Goal: Task Accomplishment & Management: Manage account settings

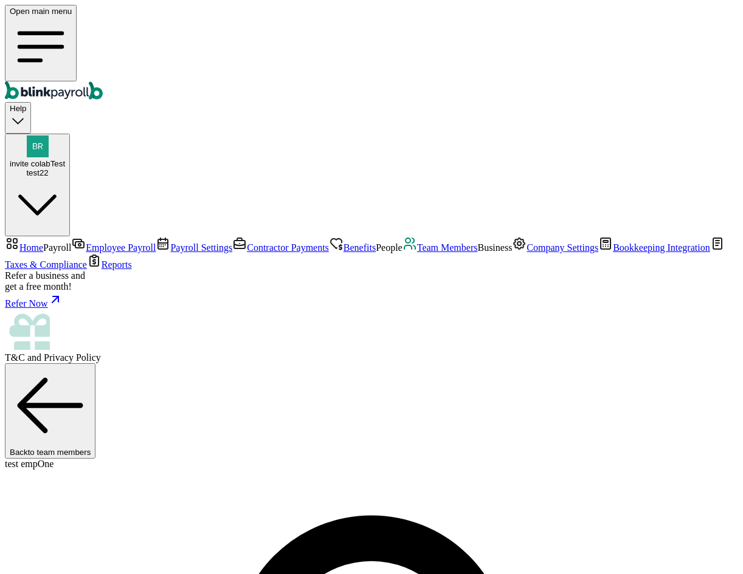
click at [156, 243] on link "Payroll Settings" at bounding box center [194, 248] width 77 height 10
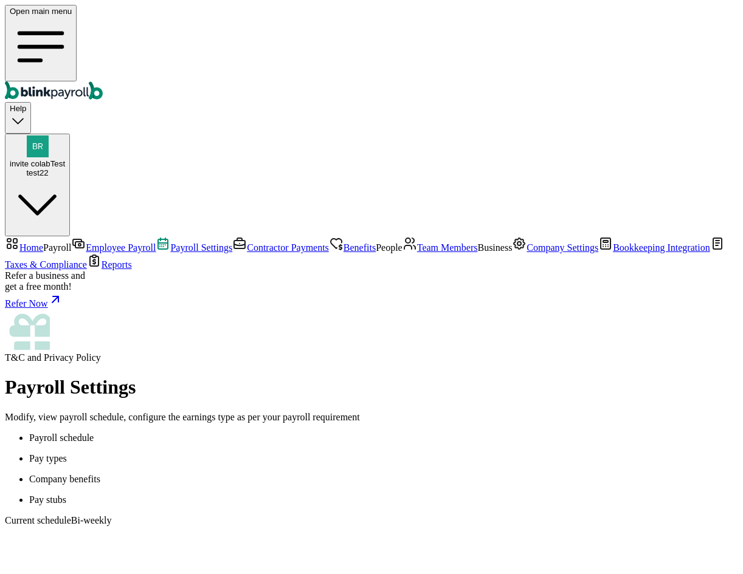
click at [295, 453] on li "Pay types" at bounding box center [383, 458] width 709 height 11
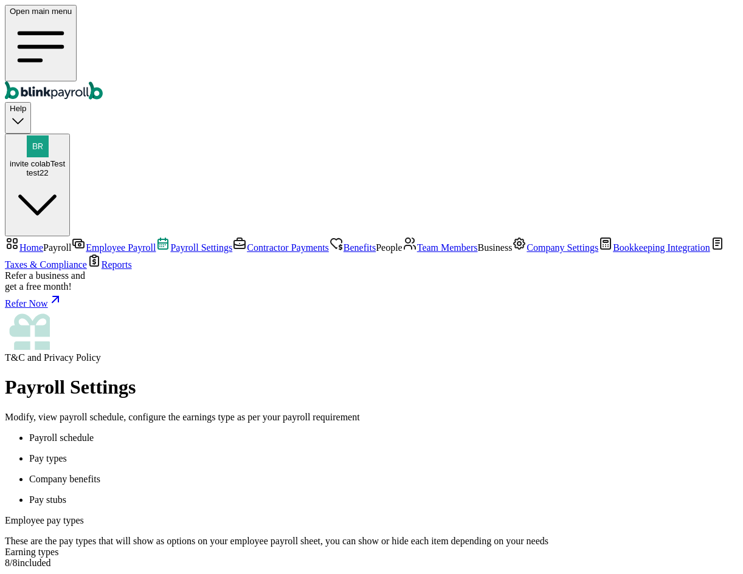
drag, startPoint x: 428, startPoint y: 175, endPoint x: 423, endPoint y: 168, distance: 8.8
drag, startPoint x: 708, startPoint y: 15, endPoint x: 726, endPoint y: 25, distance: 21.0
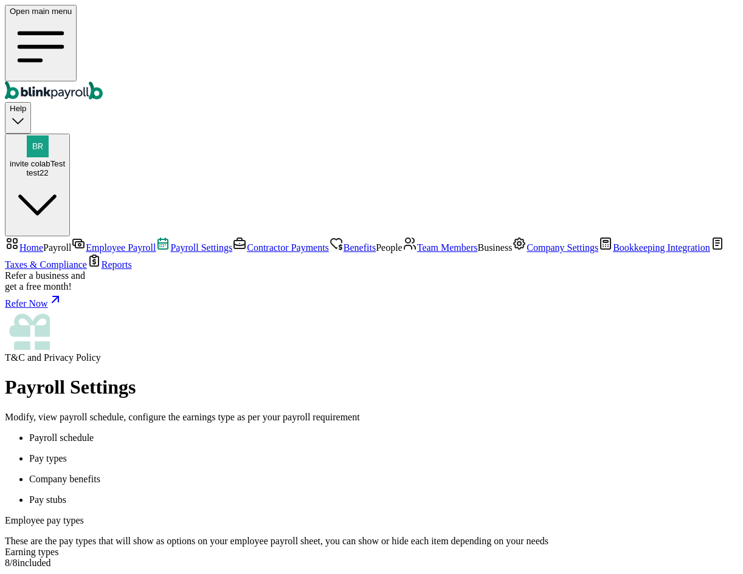
click at [65, 159] on span "invite colabTest" at bounding box center [37, 163] width 55 height 9
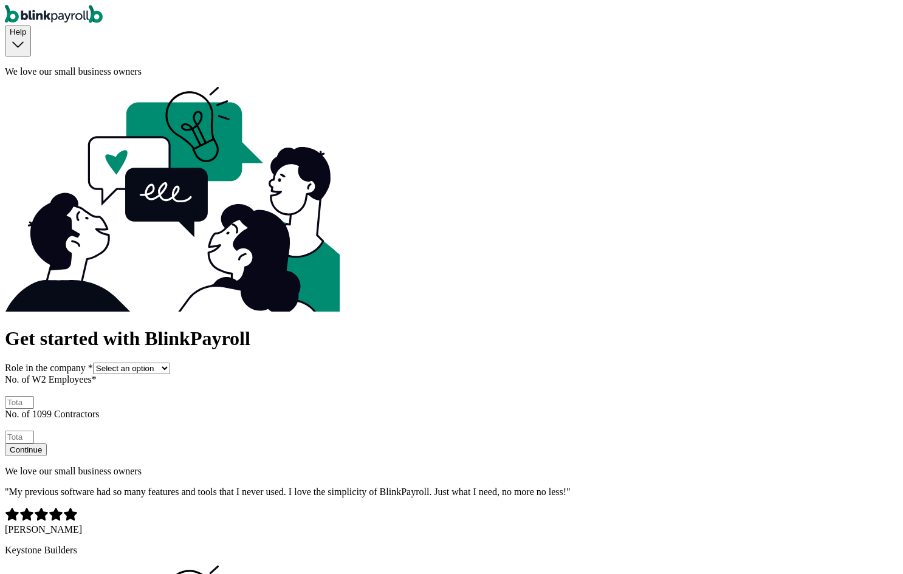
click at [170, 363] on select "Select an option Business owner HR CPA / Accountant Other" at bounding box center [131, 369] width 77 height 12
select select "owner"
click at [111, 363] on select "Select an option Business owner HR CPA / Accountant Other" at bounding box center [131, 369] width 77 height 12
click at [34, 396] on input "No. of W2 Employees *" at bounding box center [19, 402] width 29 height 13
type input "2"
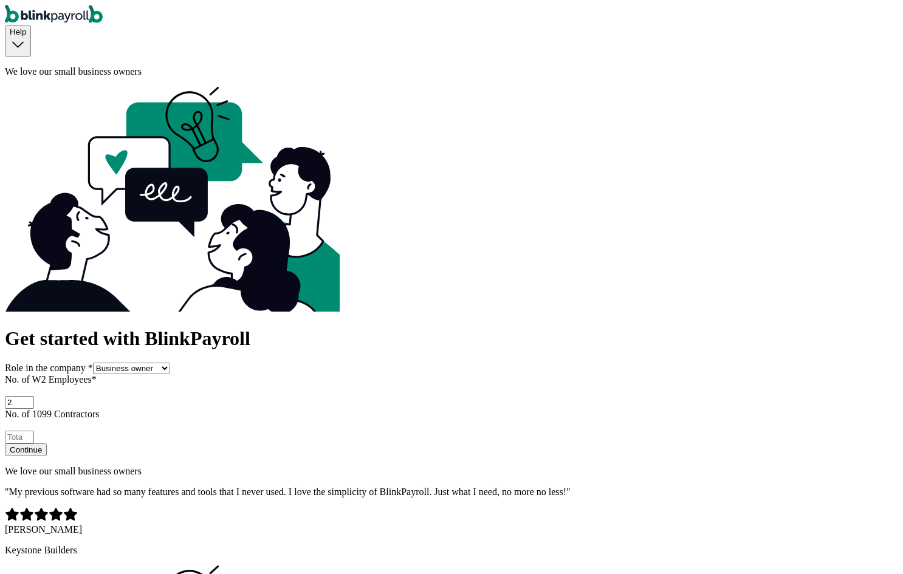
click at [34, 431] on input "No. of 1099 Contractors" at bounding box center [19, 437] width 29 height 13
type input "2"
click at [47, 444] on button "Continue" at bounding box center [26, 450] width 42 height 13
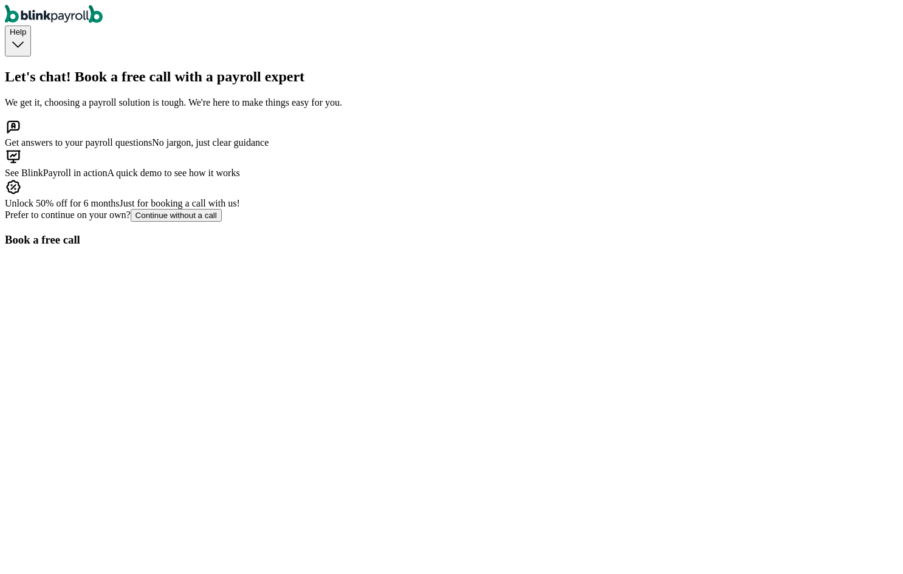
click at [222, 222] on button "Continue without a call" at bounding box center [176, 215] width 91 height 13
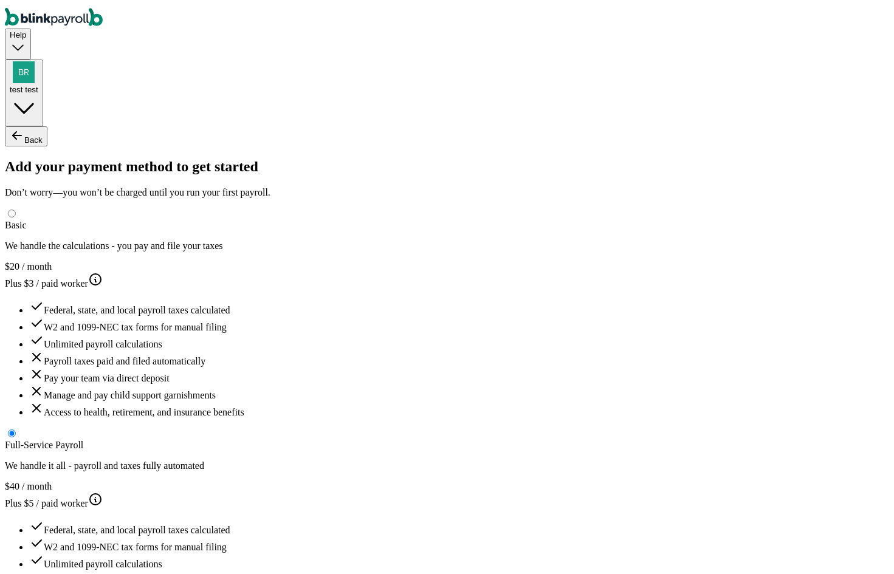
type input "test"
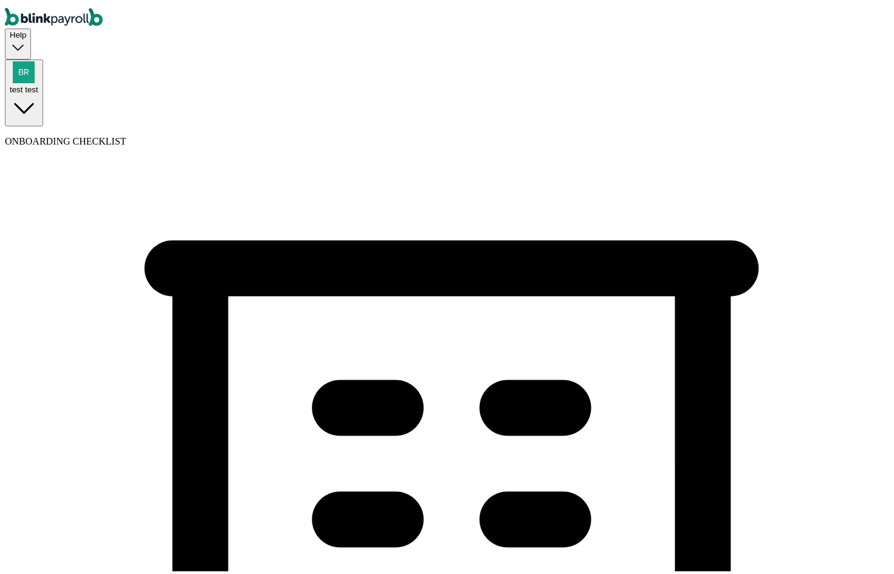
type input "test213"
type input "(324) 432-4324"
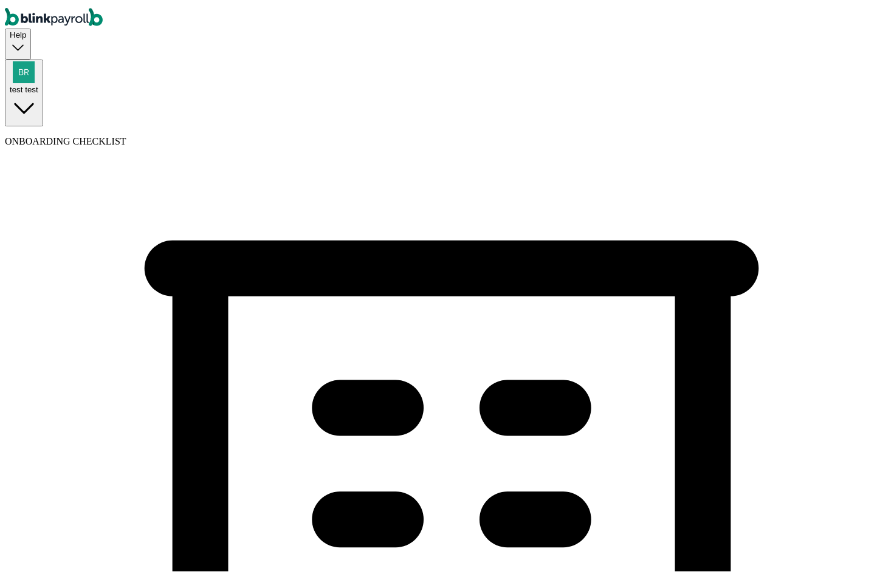
select select "Limited Partnership"
drag, startPoint x: 315, startPoint y: 412, endPoint x: 322, endPoint y: 422, distance: 12.5
drag, startPoint x: 332, startPoint y: 449, endPoint x: 327, endPoint y: 399, distance: 49.5
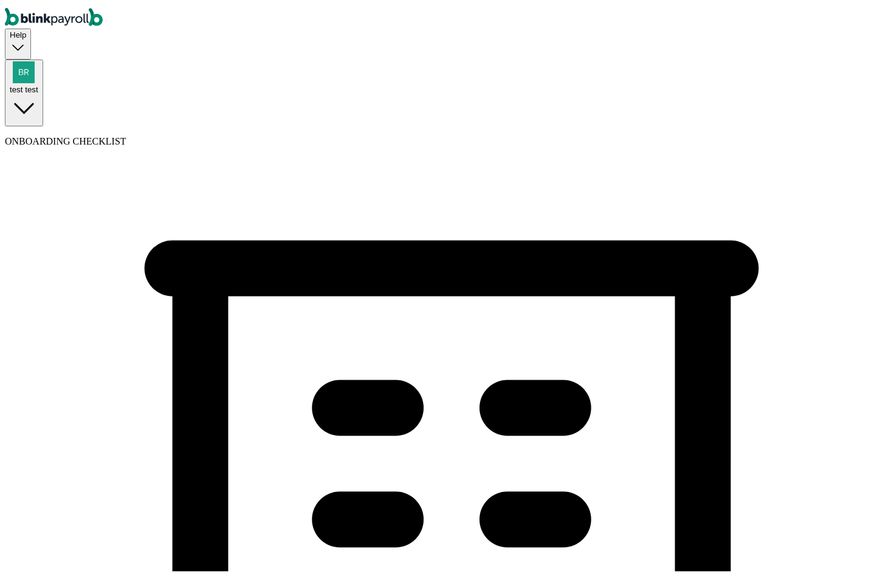
select select "Real Estate"
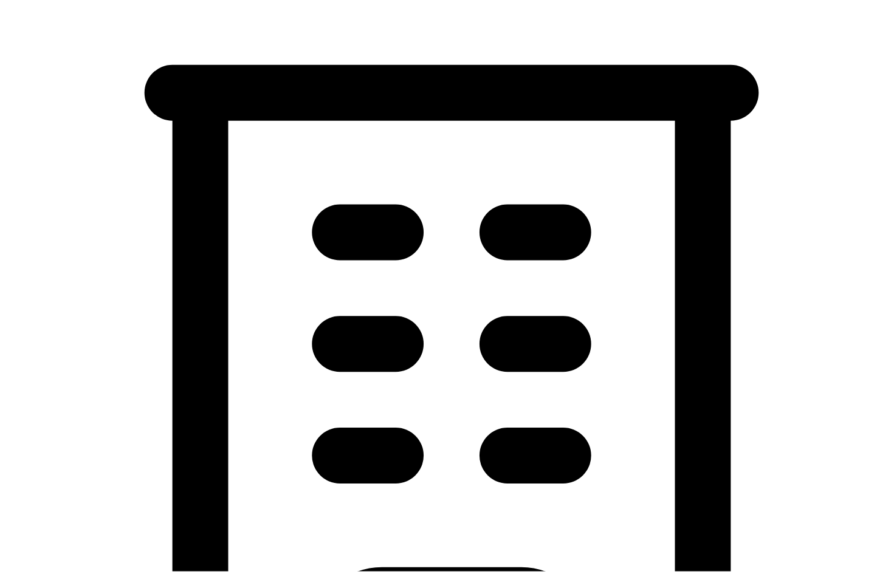
scroll to position [365, 0]
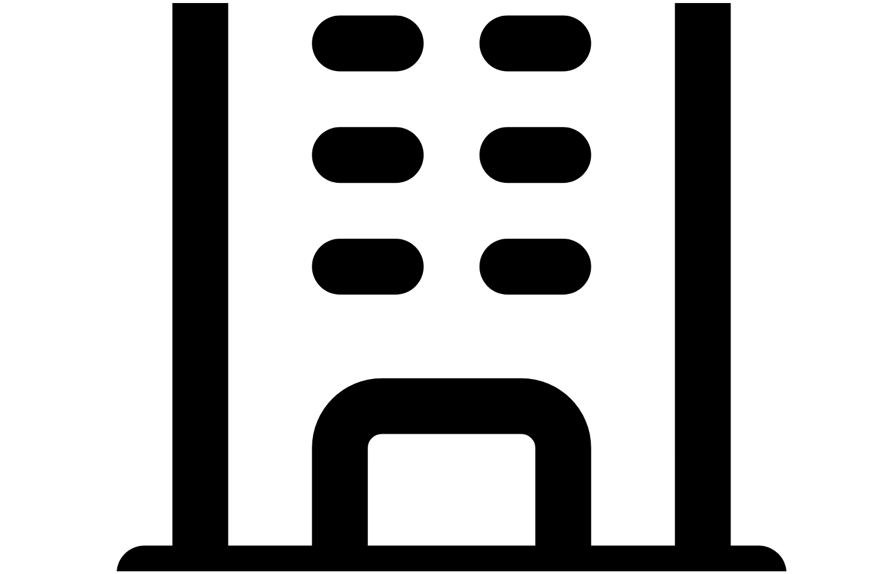
type input "[DATE]"
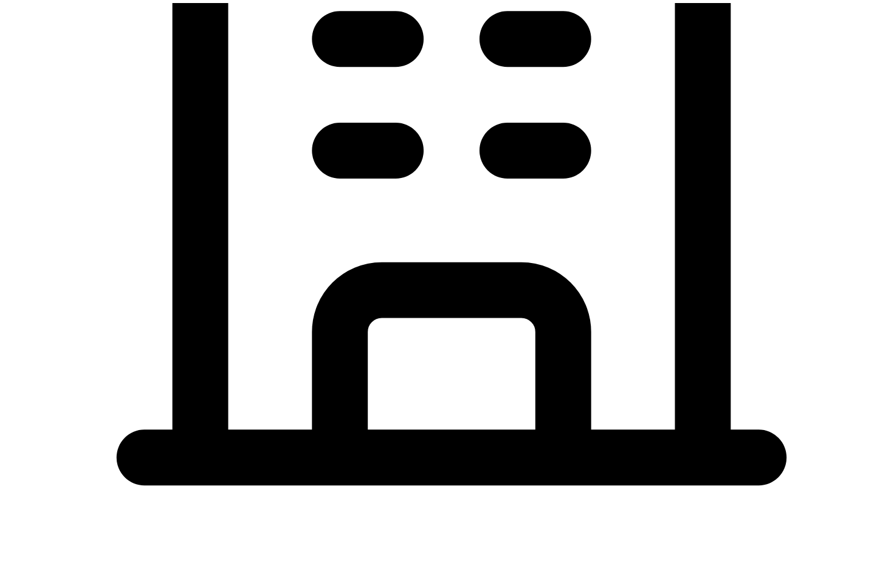
scroll to position [486, 0]
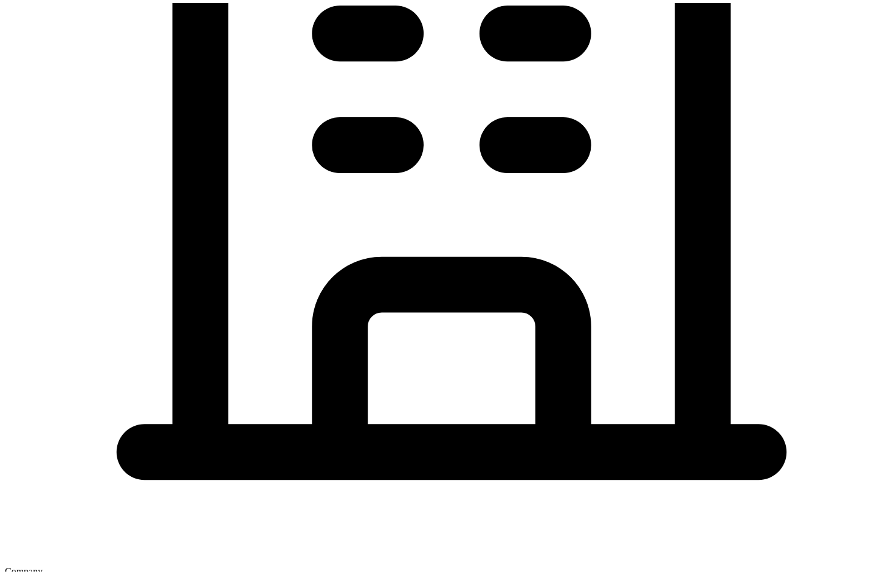
type input "32 1/2 18th St S"
type input "Saint Petersburg"
type input "FL"
type input "33712"
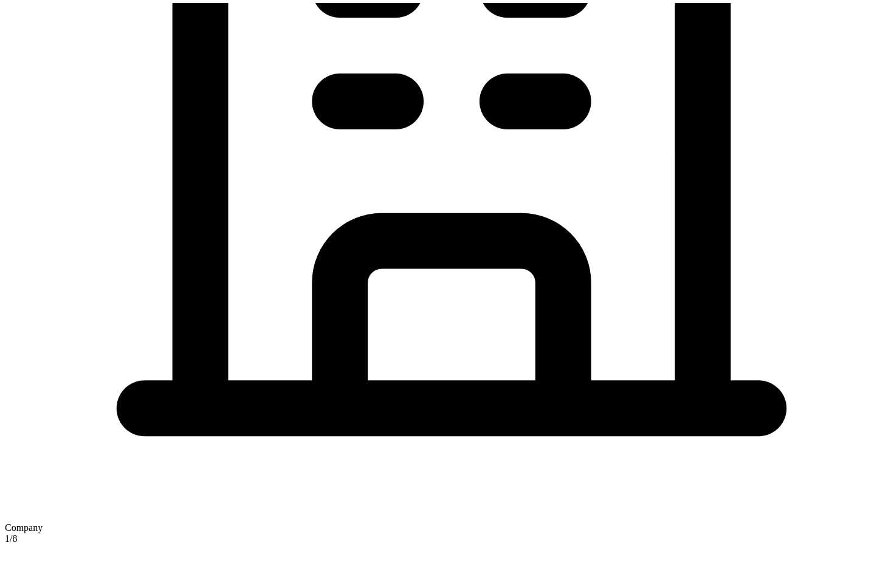
scroll to position [580, 0]
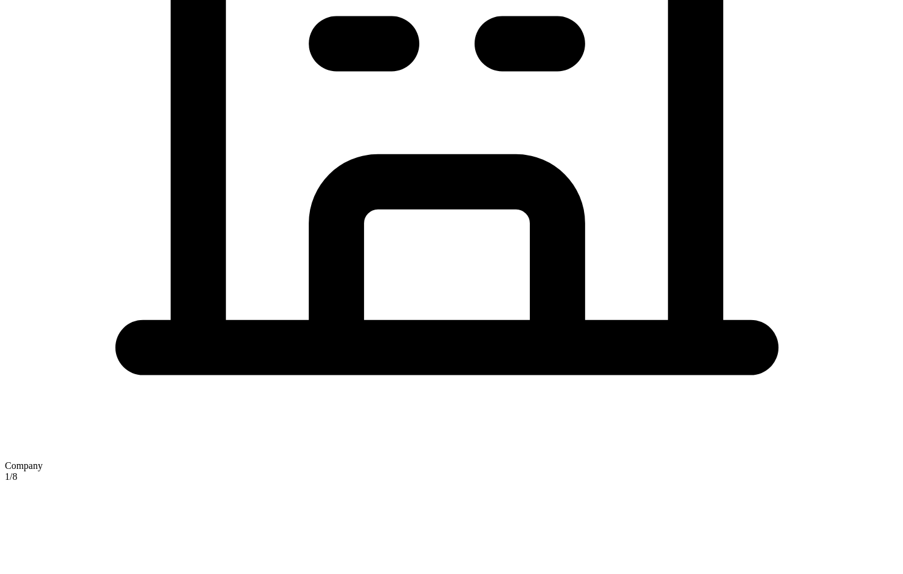
checkbox input "true"
type input "32 1/2 18th St S"
type input "Saint Petersburg"
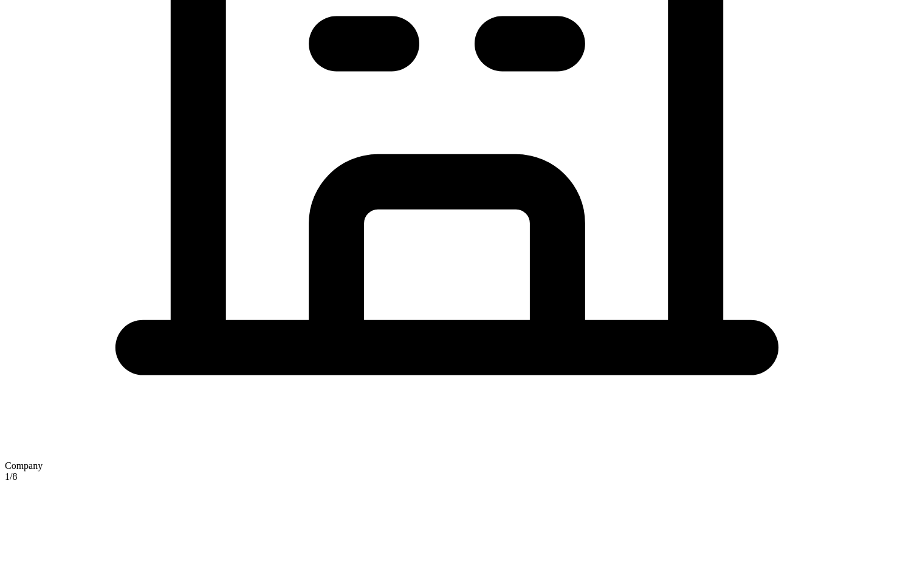
type input "FL"
type input "33712"
type input "test"
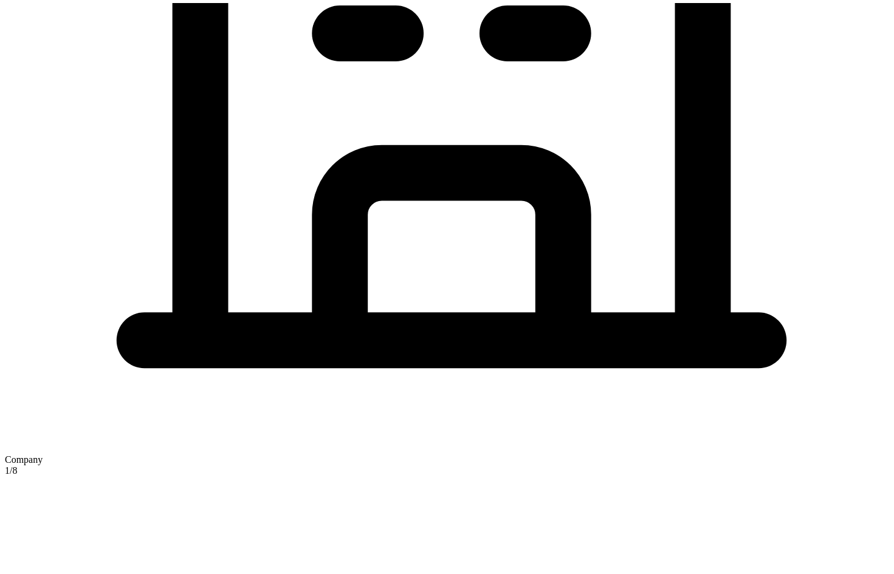
scroll to position [652, 0]
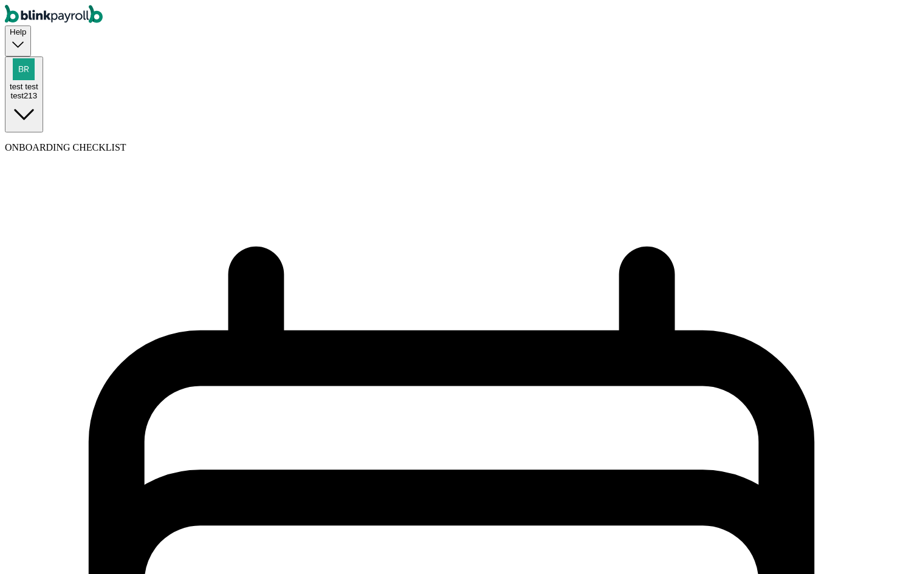
select select "weekly"
select select "Monday"
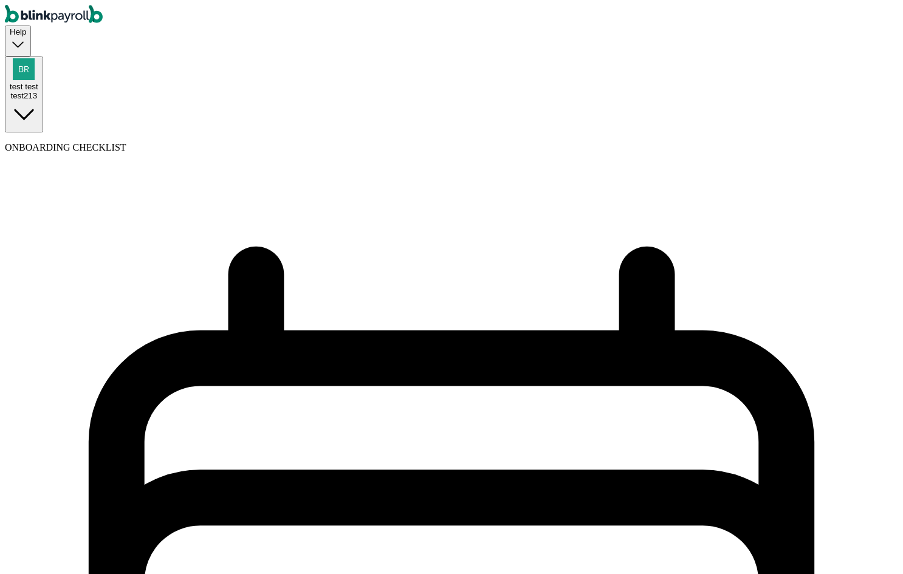
select select "09/08/2025"
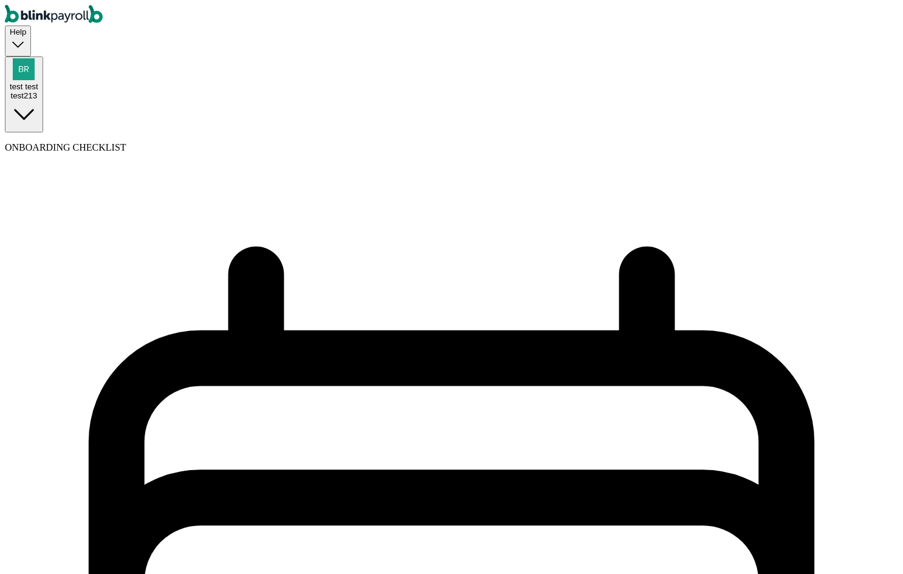
select select "Tue, Aug 26 - Mon, Sep 01"
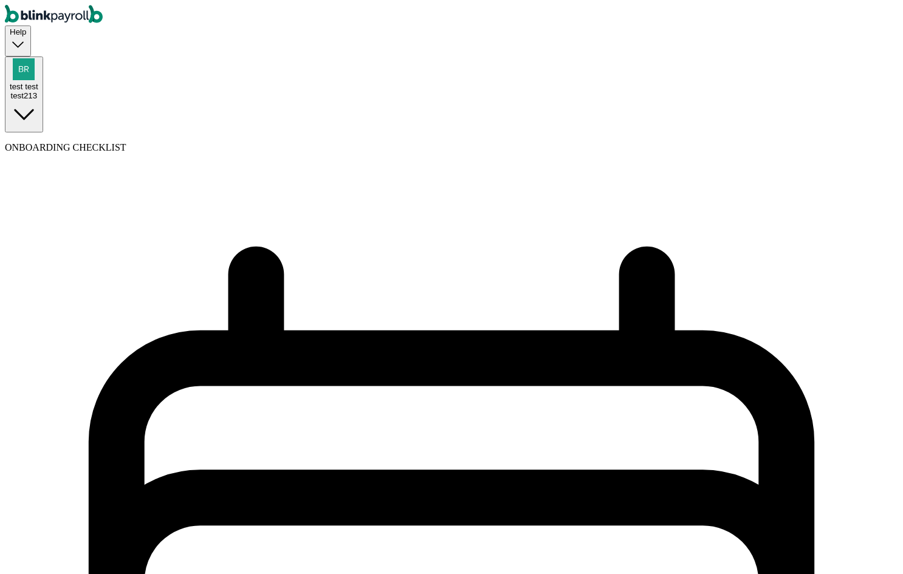
click at [38, 82] on span "test test" at bounding box center [24, 86] width 29 height 9
click at [38, 82] on div "test test test213" at bounding box center [24, 91] width 29 height 18
click at [38, 91] on div "test213" at bounding box center [24, 95] width 29 height 9
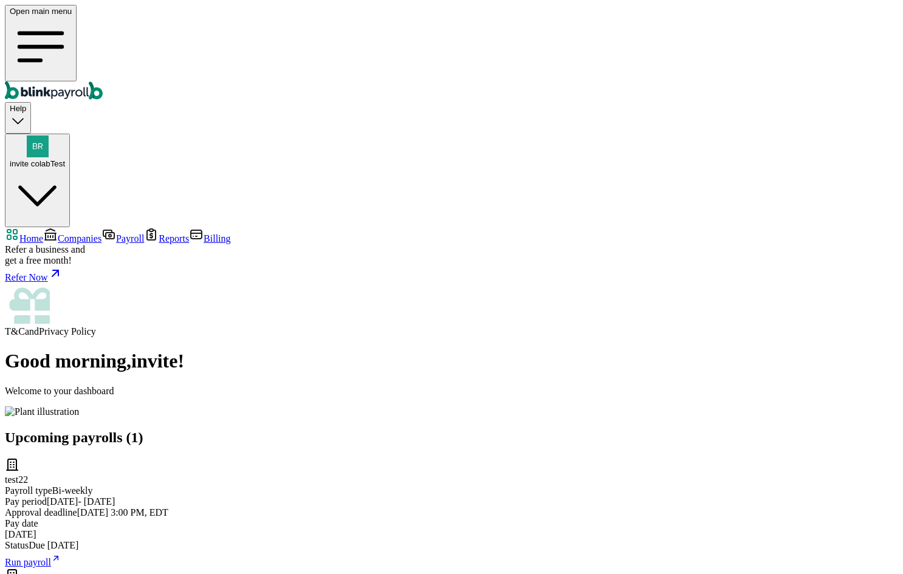
click at [77, 233] on link "Companies" at bounding box center [72, 238] width 58 height 10
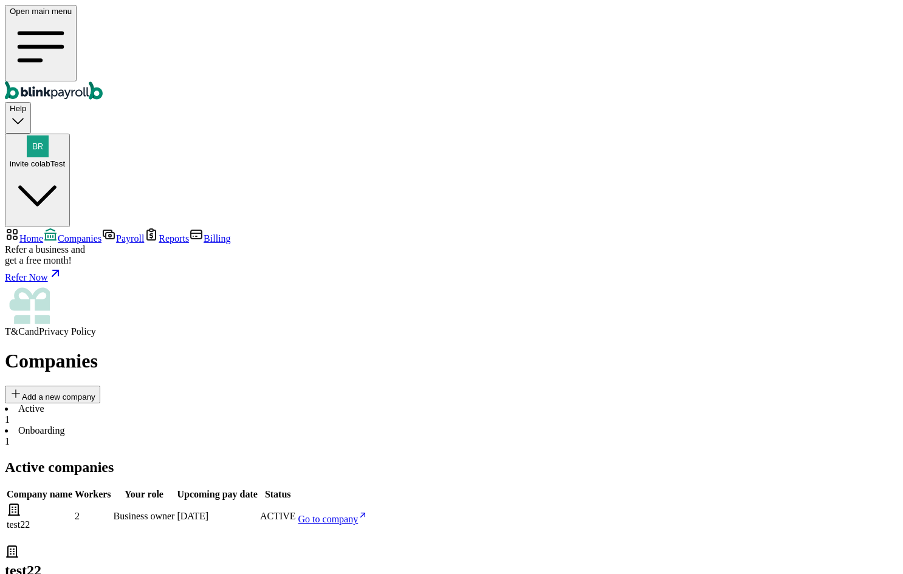
click at [359, 514] on span "Go to company" at bounding box center [328, 519] width 60 height 10
click at [26, 104] on span "Help" at bounding box center [18, 108] width 16 height 9
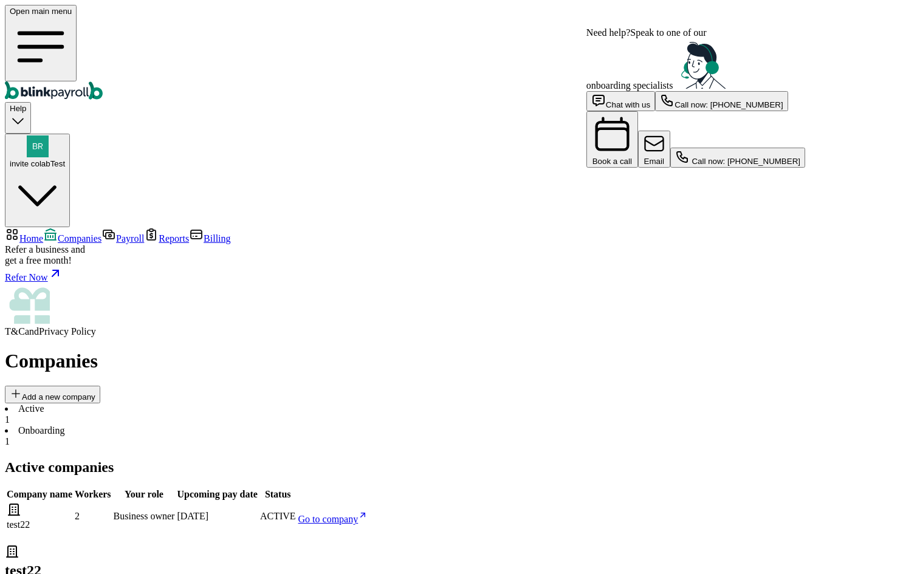
click at [26, 104] on span "Help" at bounding box center [18, 108] width 16 height 9
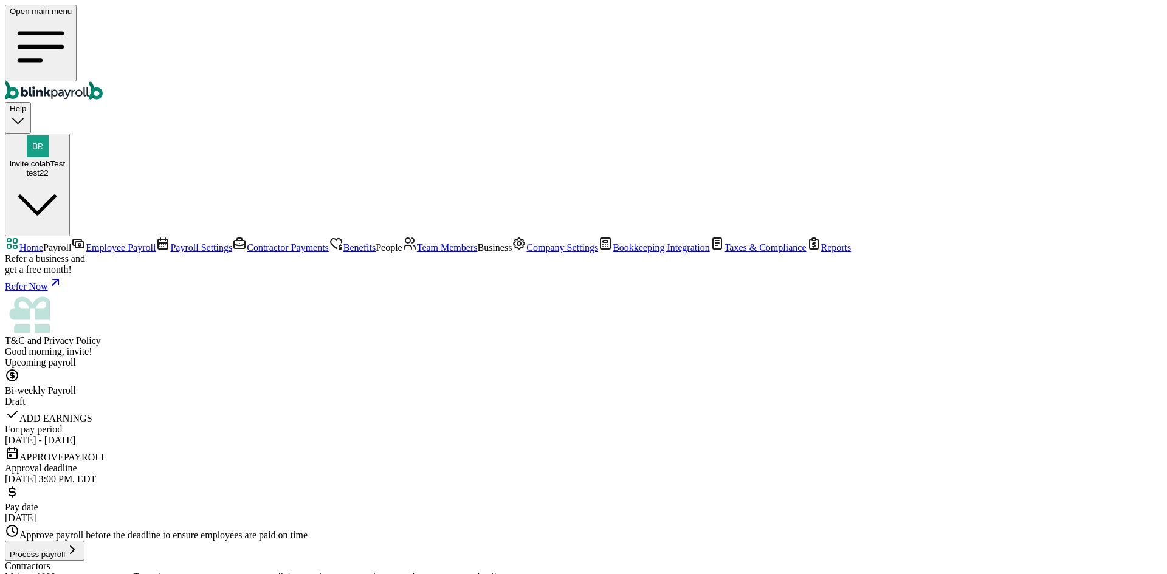
click at [343, 243] on span "Benefits" at bounding box center [359, 248] width 32 height 10
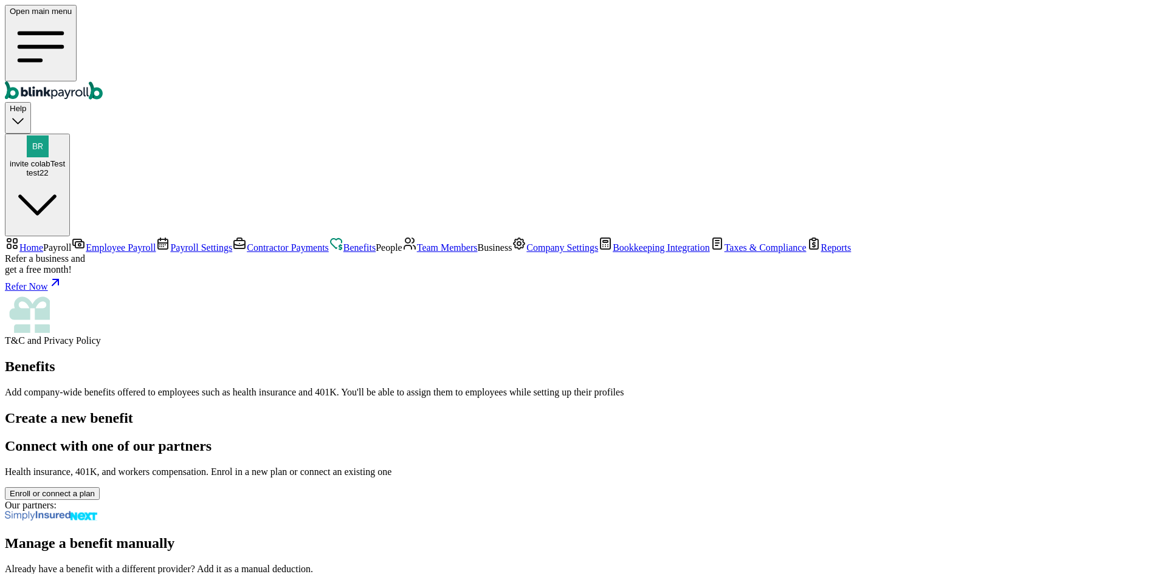
scroll to position [49, 0]
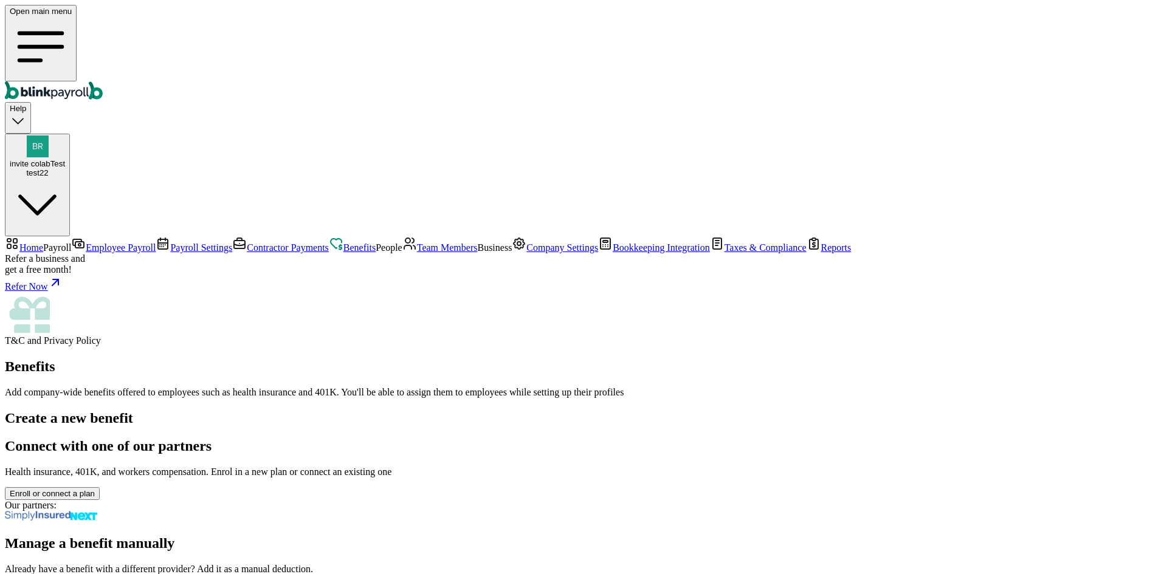
click at [46, 81] on icon "Global" at bounding box center [47, 90] width 84 height 18
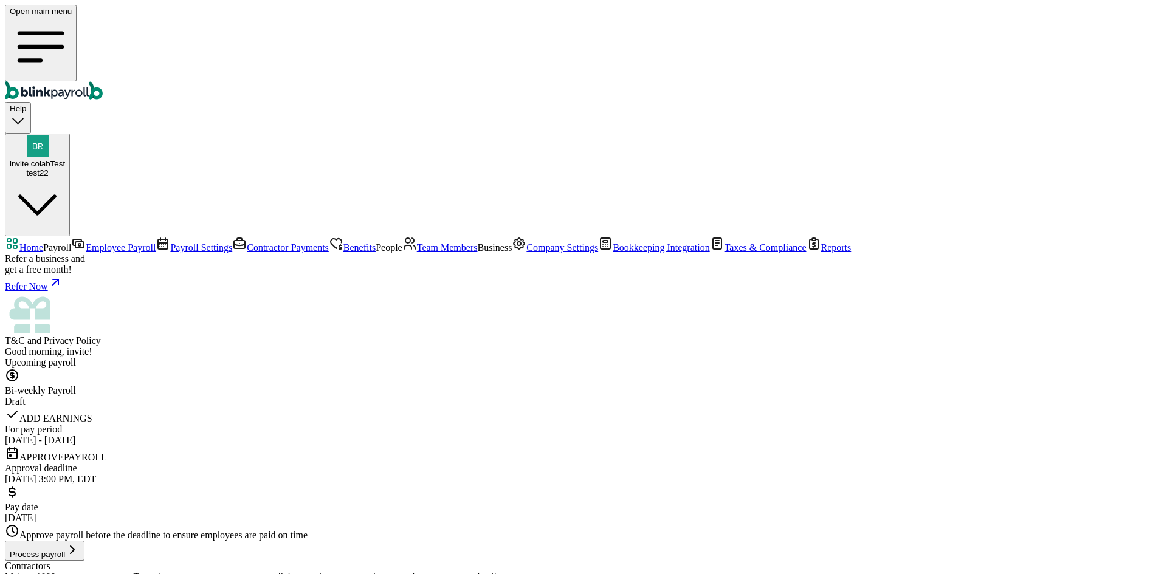
click at [47, 81] on icon "Global" at bounding box center [47, 90] width 84 height 18
click at [64, 236] on nav "Home Payroll Employee Payroll Payroll Settings Contractor Payments Benefits Peo…" at bounding box center [583, 291] width 1157 height 110
click at [86, 243] on span "Employee Payroll" at bounding box center [121, 248] width 70 height 10
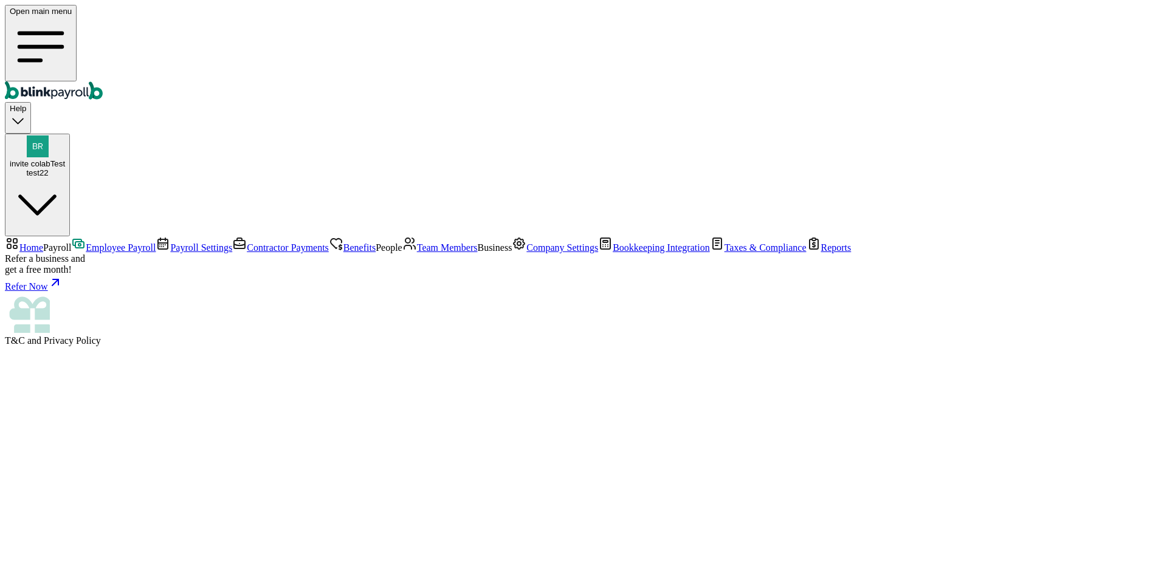
click at [35, 90] on icon "Global" at bounding box center [34, 93] width 2 height 7
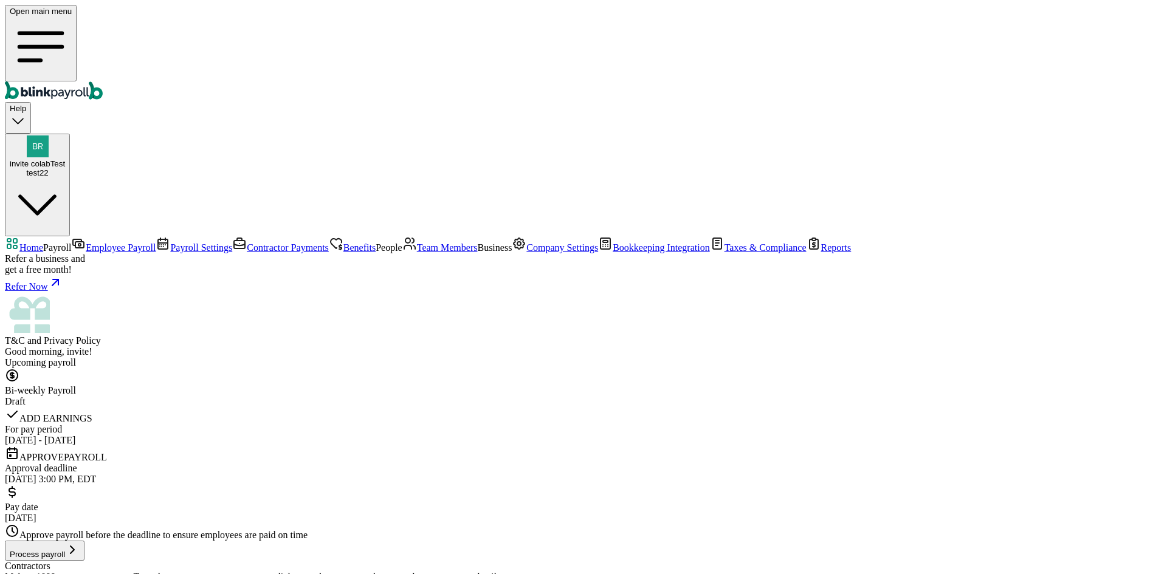
click at [343, 243] on span "Benefits" at bounding box center [359, 248] width 32 height 10
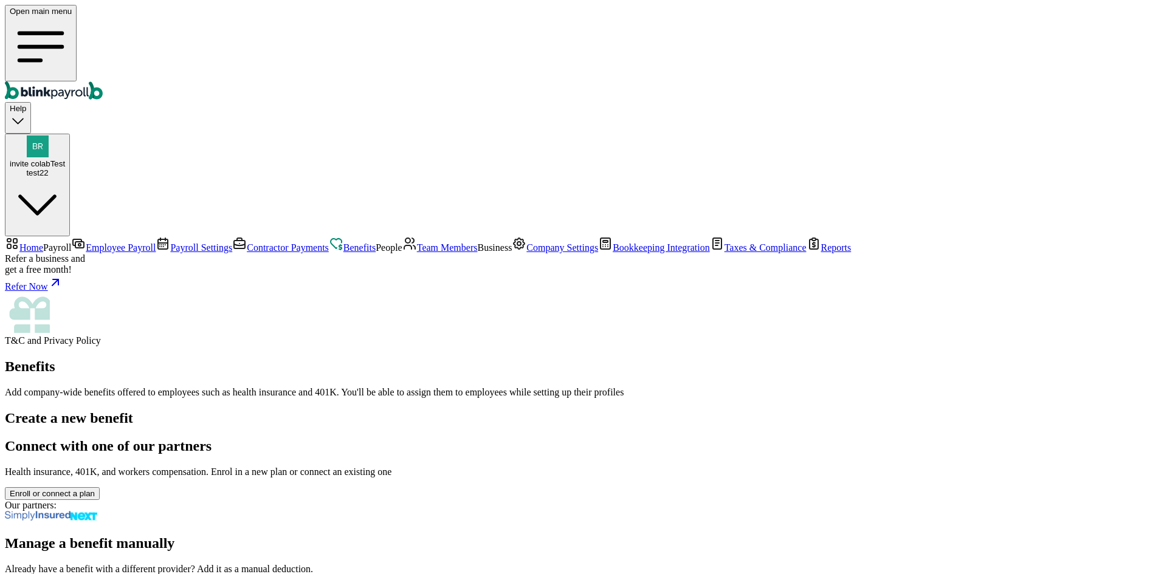
click at [170, 243] on span "Payroll Settings" at bounding box center [201, 248] width 62 height 10
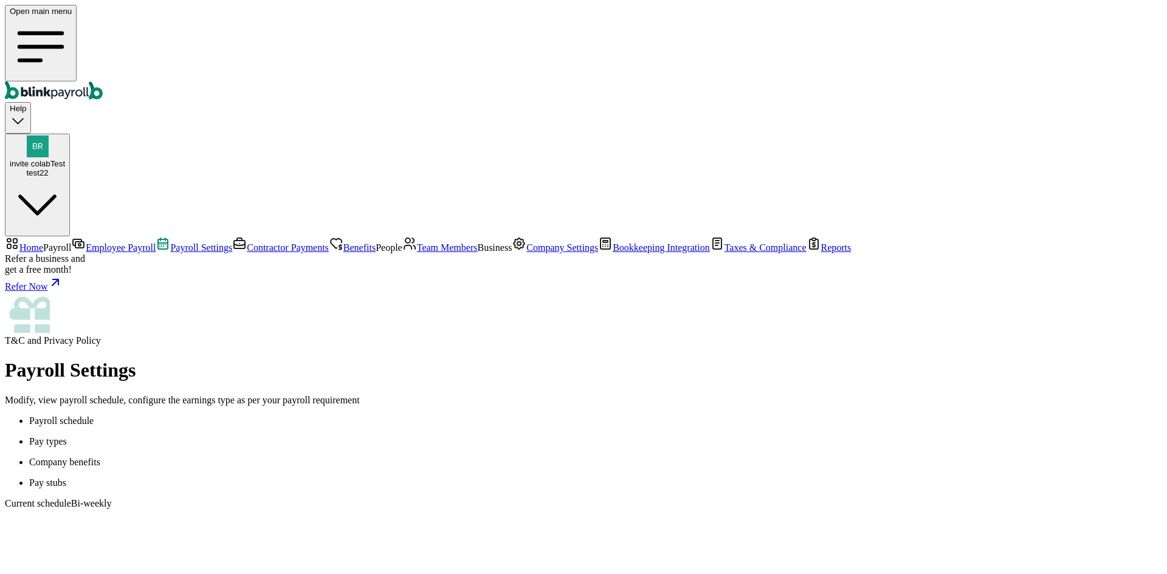
click at [284, 436] on p "Pay types" at bounding box center [595, 441] width 1133 height 11
